Goal: Task Accomplishment & Management: Manage account settings

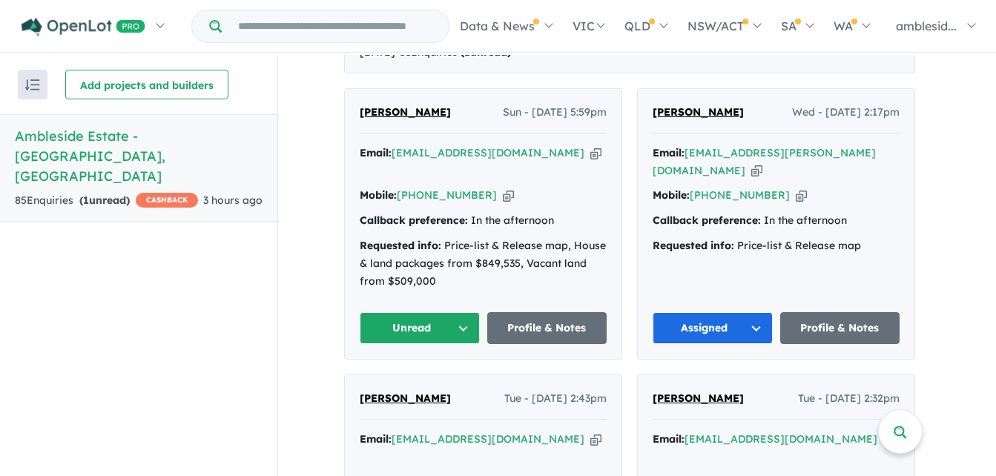
scroll to position [668, 0]
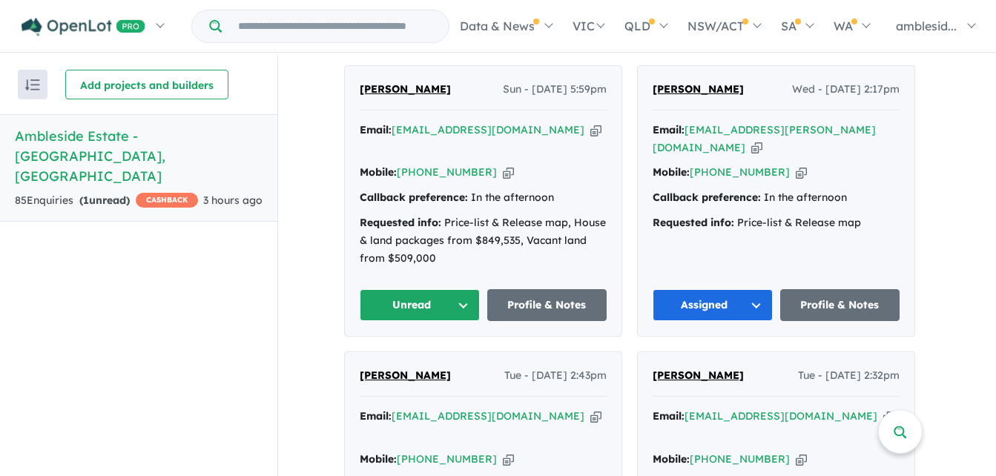
click at [468, 289] on button "Unread" at bounding box center [420, 305] width 120 height 32
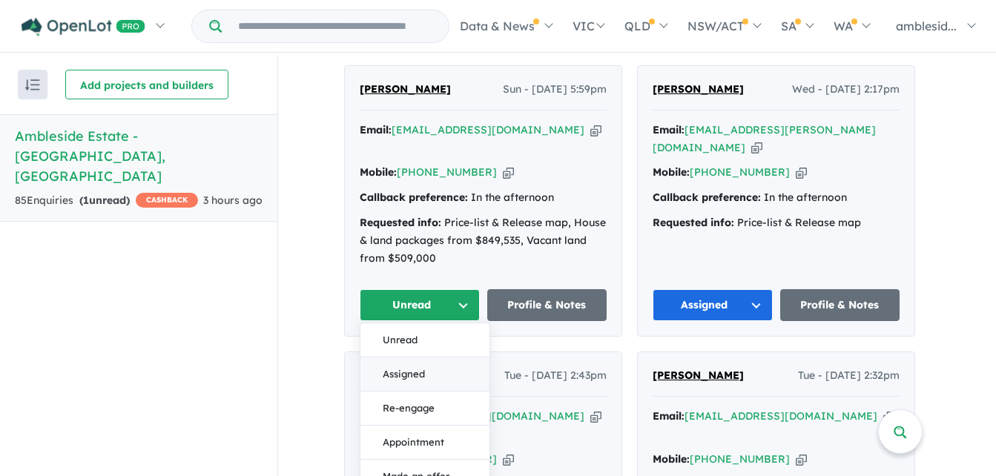
click at [417, 358] on button "Assigned" at bounding box center [425, 375] width 129 height 34
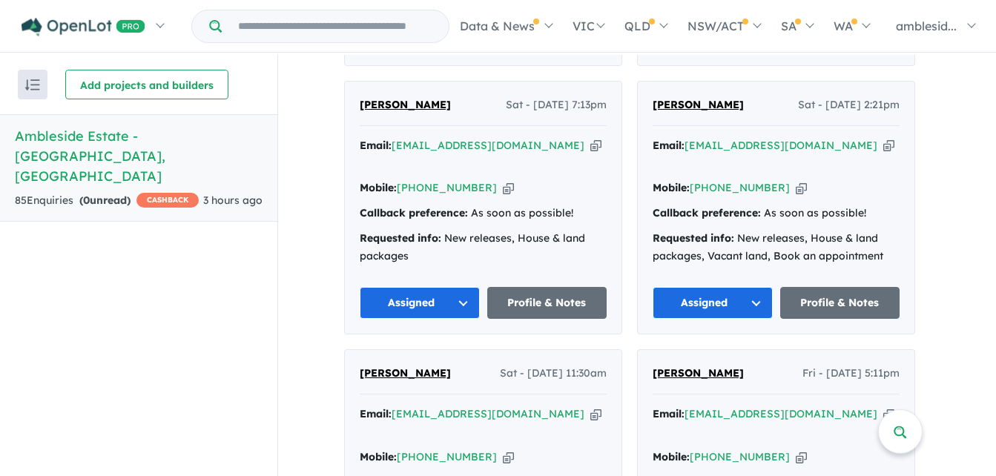
scroll to position [2, 0]
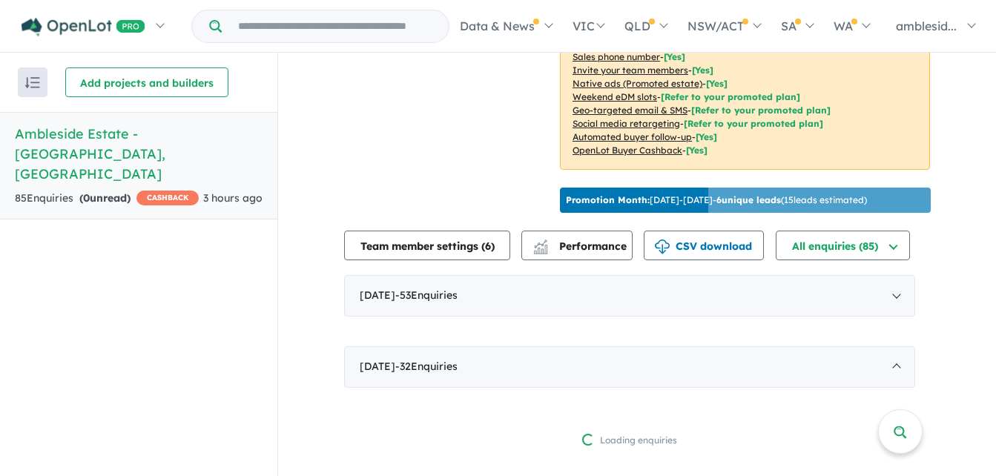
scroll to position [363, 0]
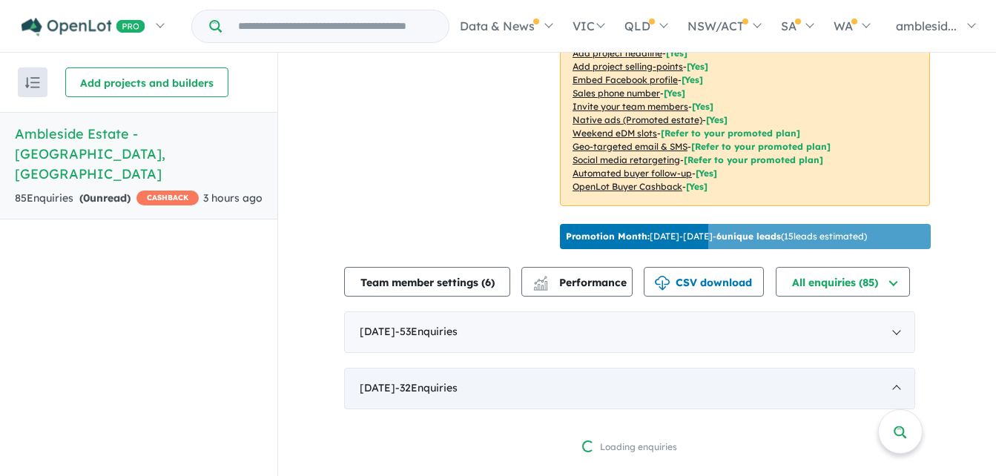
click at [702, 378] on div "[DATE] - 32 Enquir ies ( 0 unread)" at bounding box center [629, 389] width 571 height 42
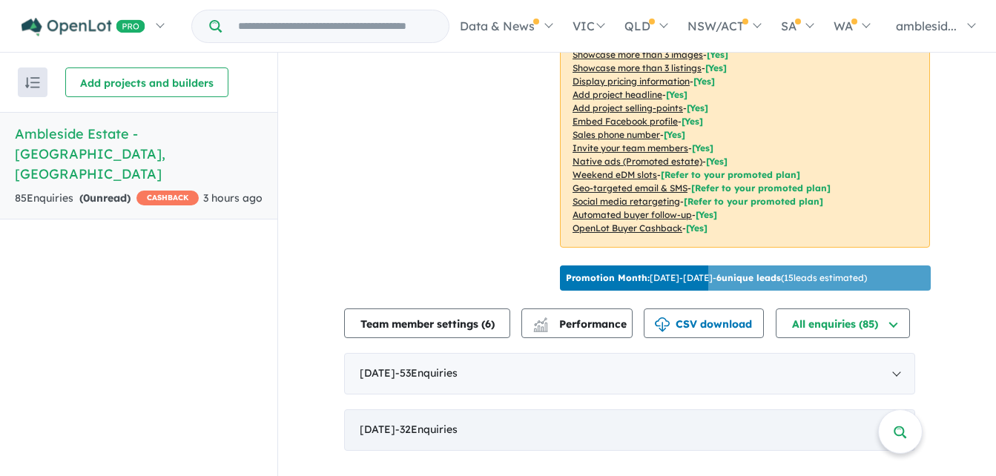
scroll to position [304, 0]
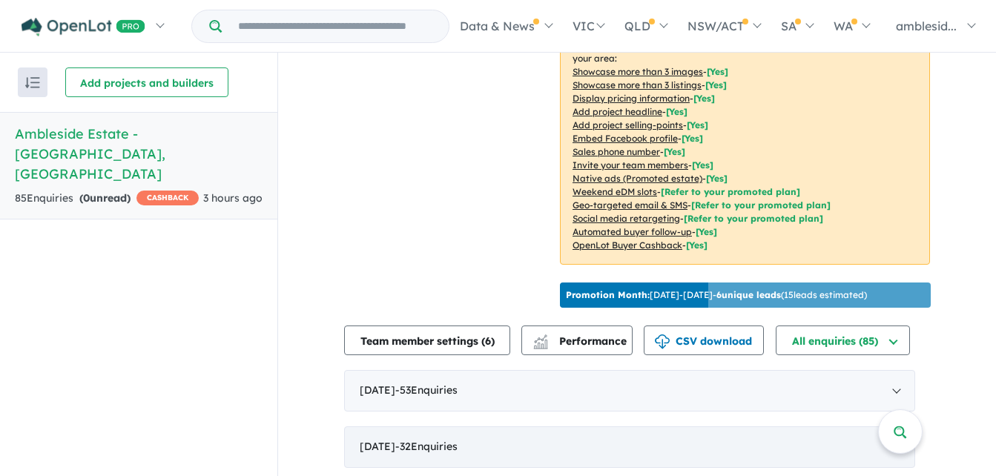
click at [431, 445] on span "- 32 Enquir ies ( 0 unread)" at bounding box center [426, 446] width 62 height 13
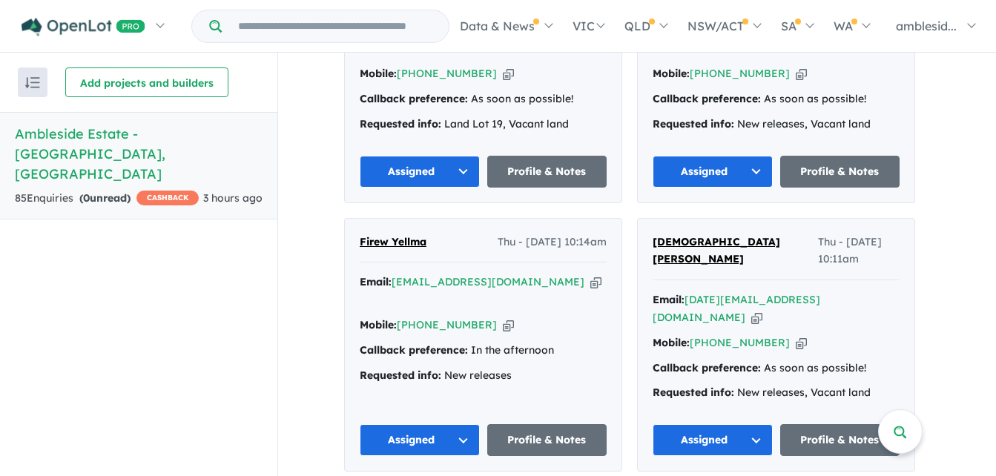
scroll to position [598, 0]
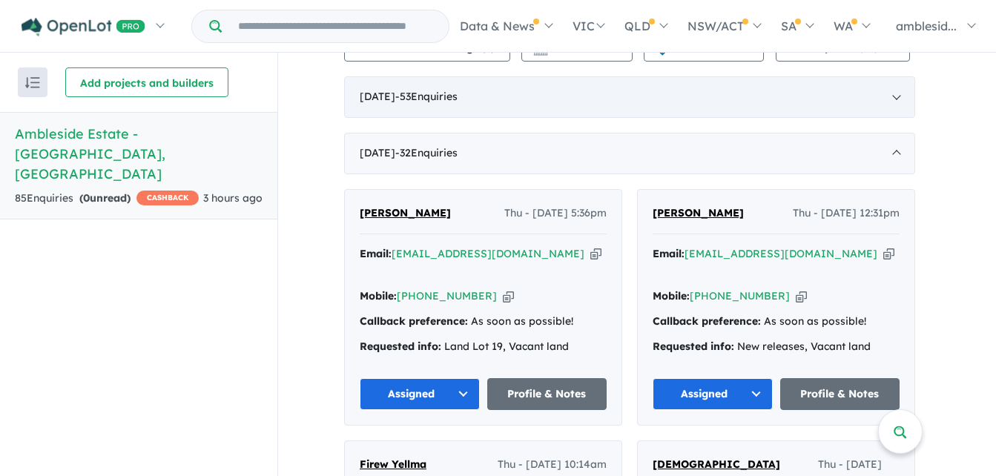
click at [458, 90] on span "- 53 Enquir ies ( 0 unread)" at bounding box center [426, 96] width 62 height 13
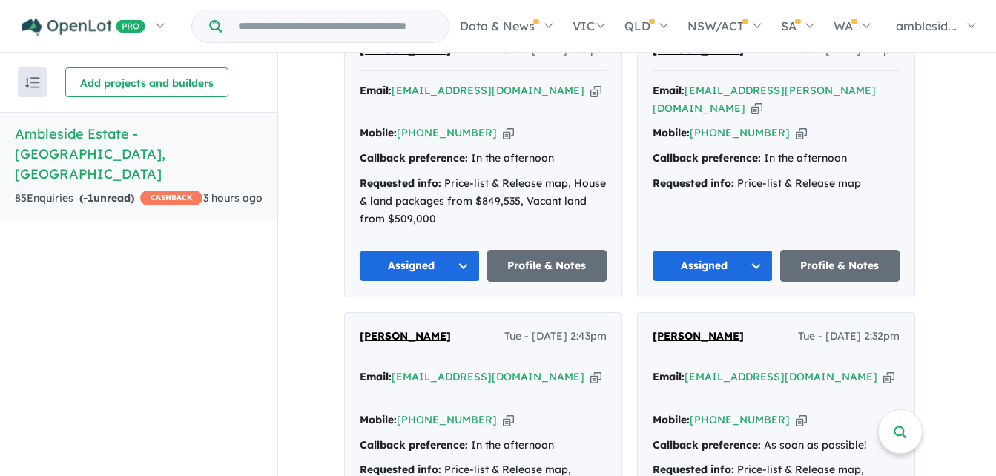
scroll to position [672, 0]
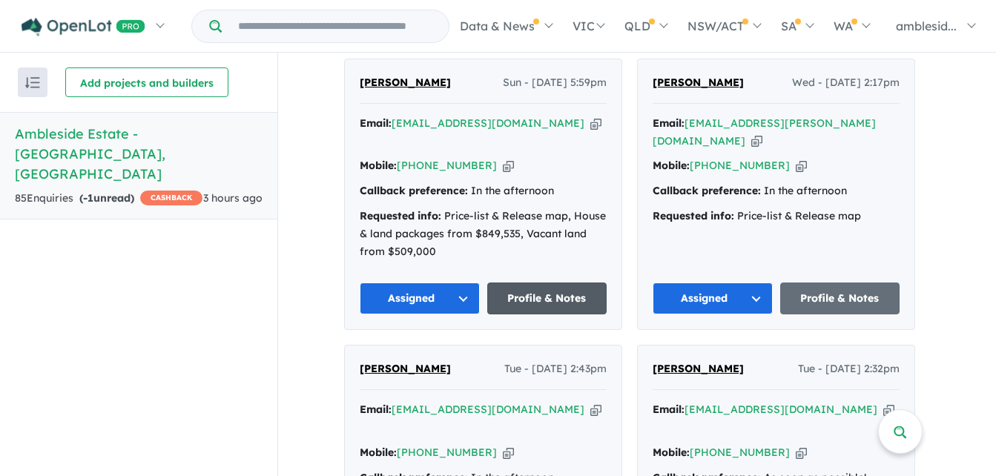
click at [517, 283] on link "Profile & Notes" at bounding box center [547, 299] width 120 height 32
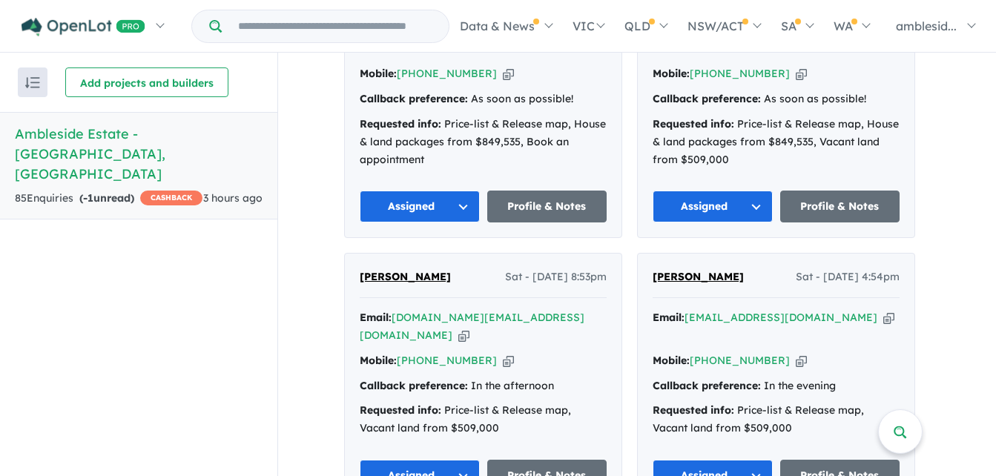
scroll to position [1711, 0]
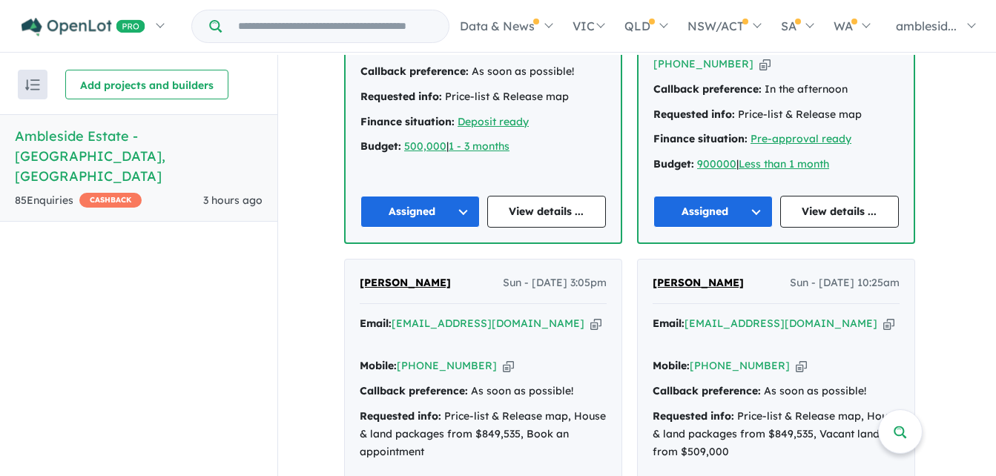
scroll to position [1706, 0]
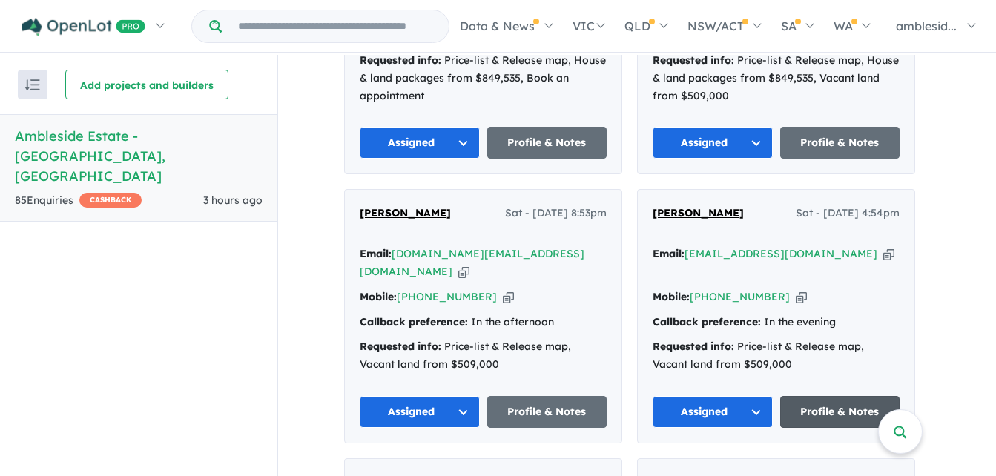
click at [811, 396] on link "Profile & Notes" at bounding box center [840, 412] width 120 height 32
